Goal: Task Accomplishment & Management: Manage account settings

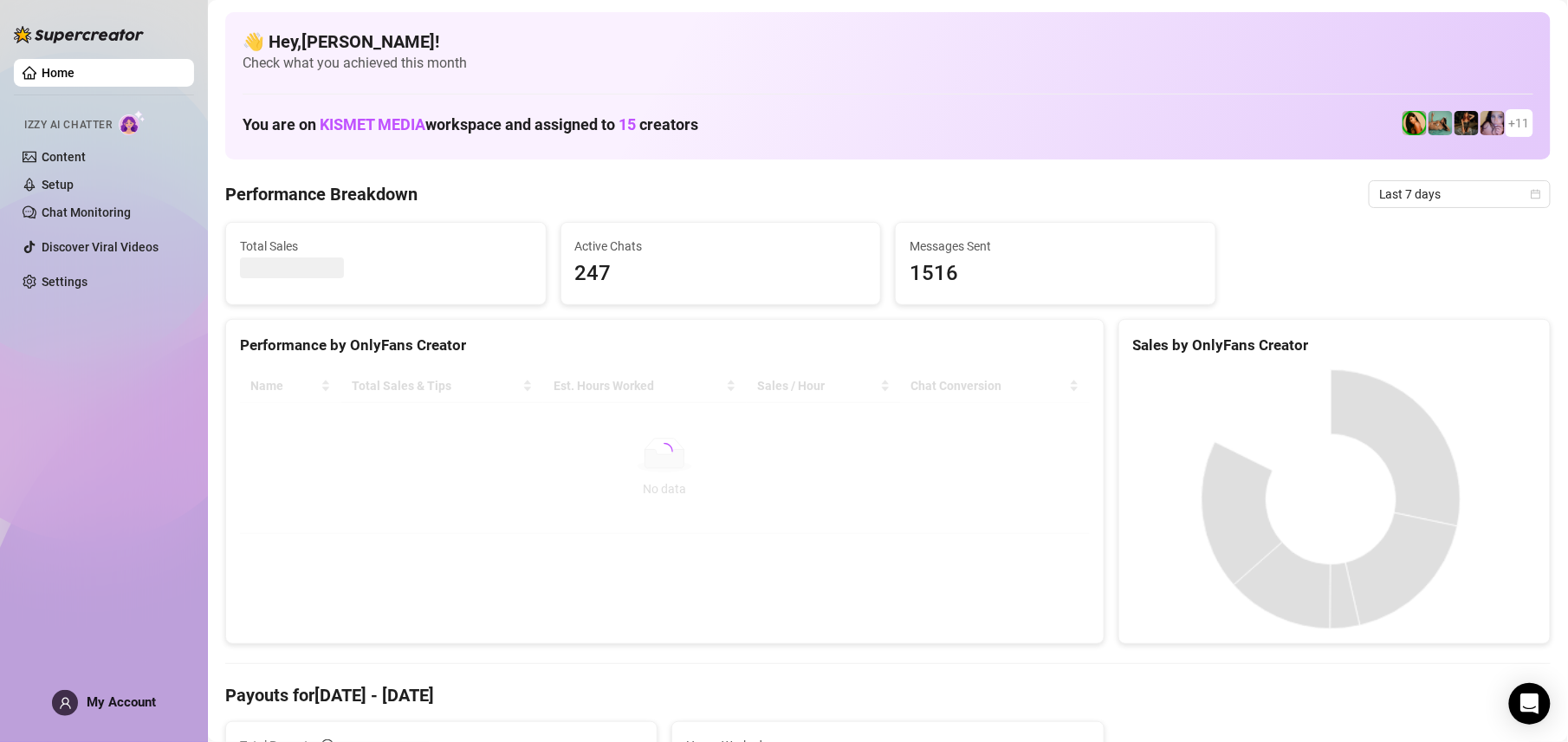
click at [133, 701] on span "My Account" at bounding box center [121, 703] width 69 height 16
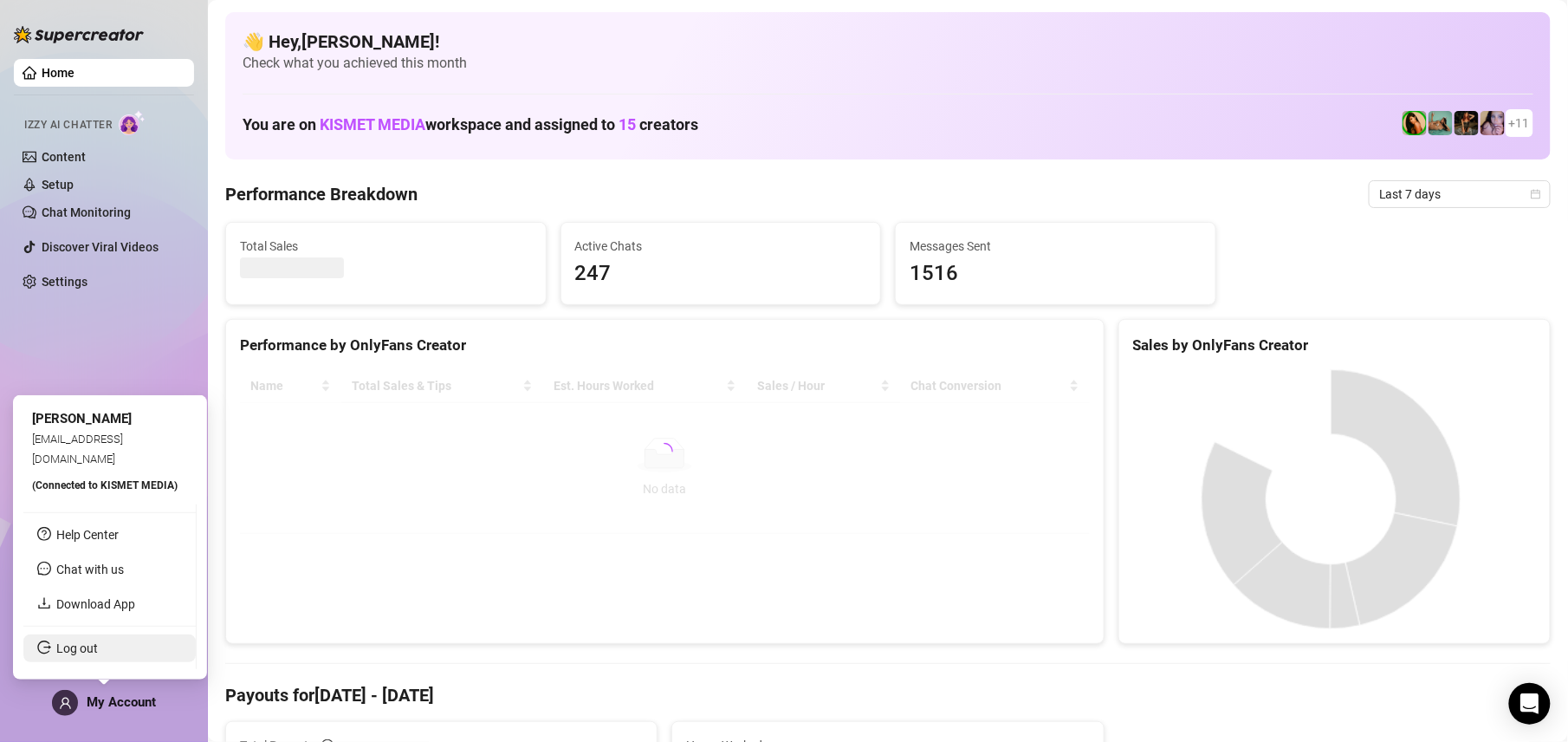
click at [98, 641] on link "Log out" at bounding box center [77, 648] width 41 height 14
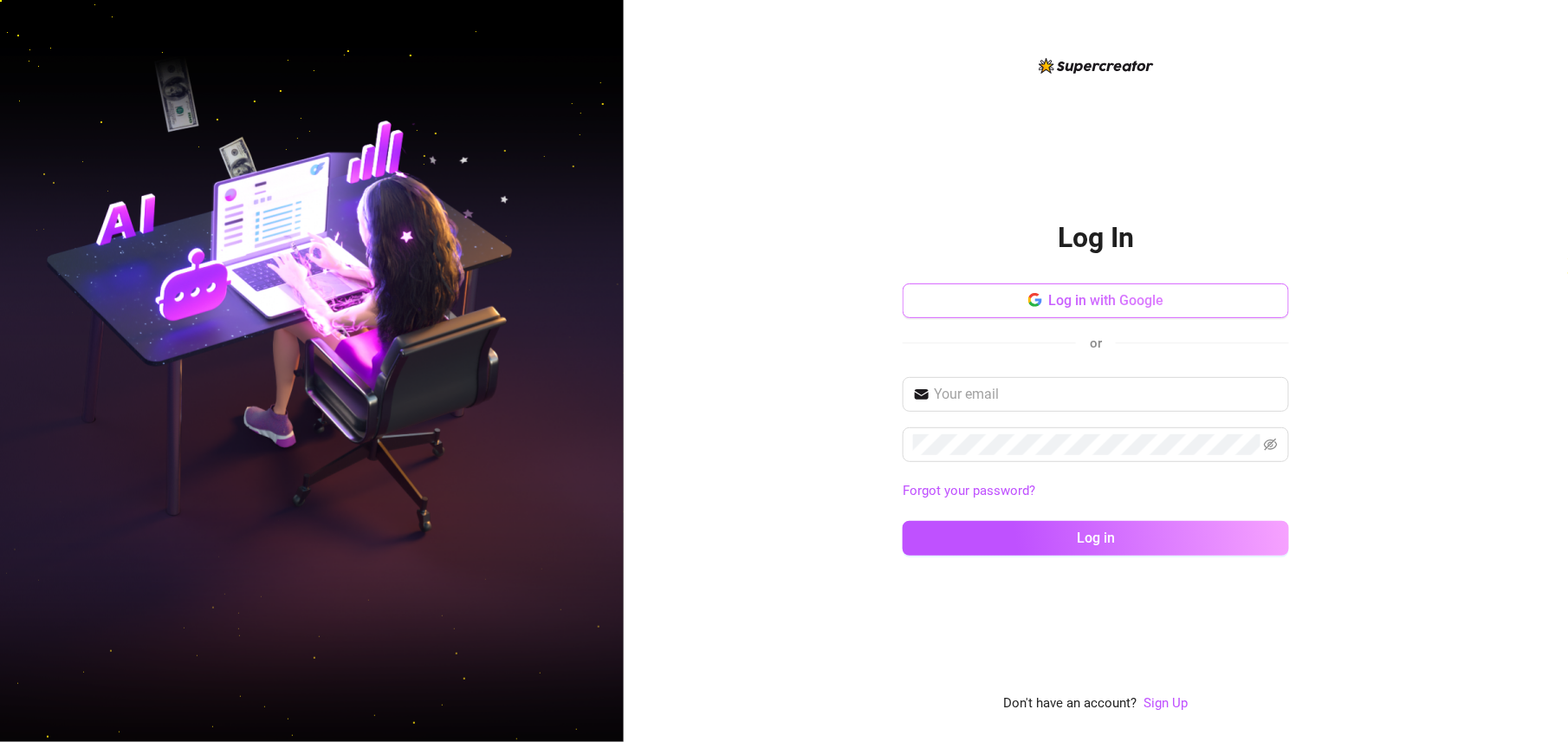
click at [1034, 297] on icon "button" at bounding box center [1035, 300] width 14 height 14
